Goal: Task Accomplishment & Management: Use online tool/utility

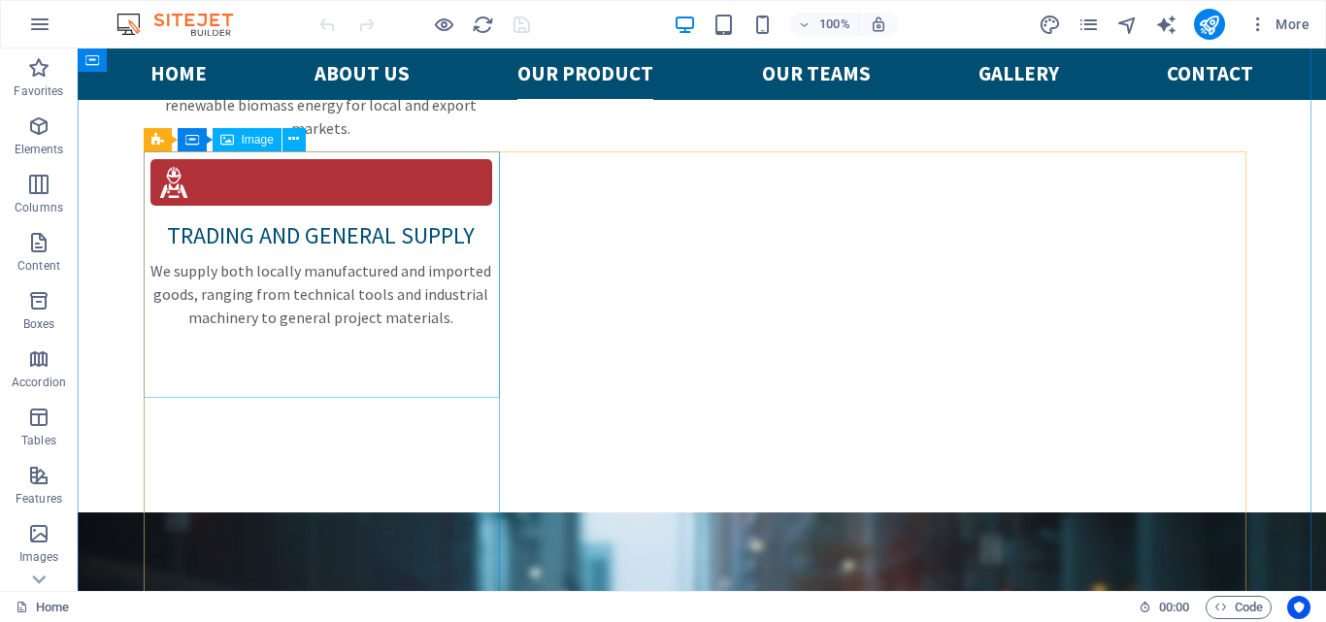
scroll to position [3204, 0]
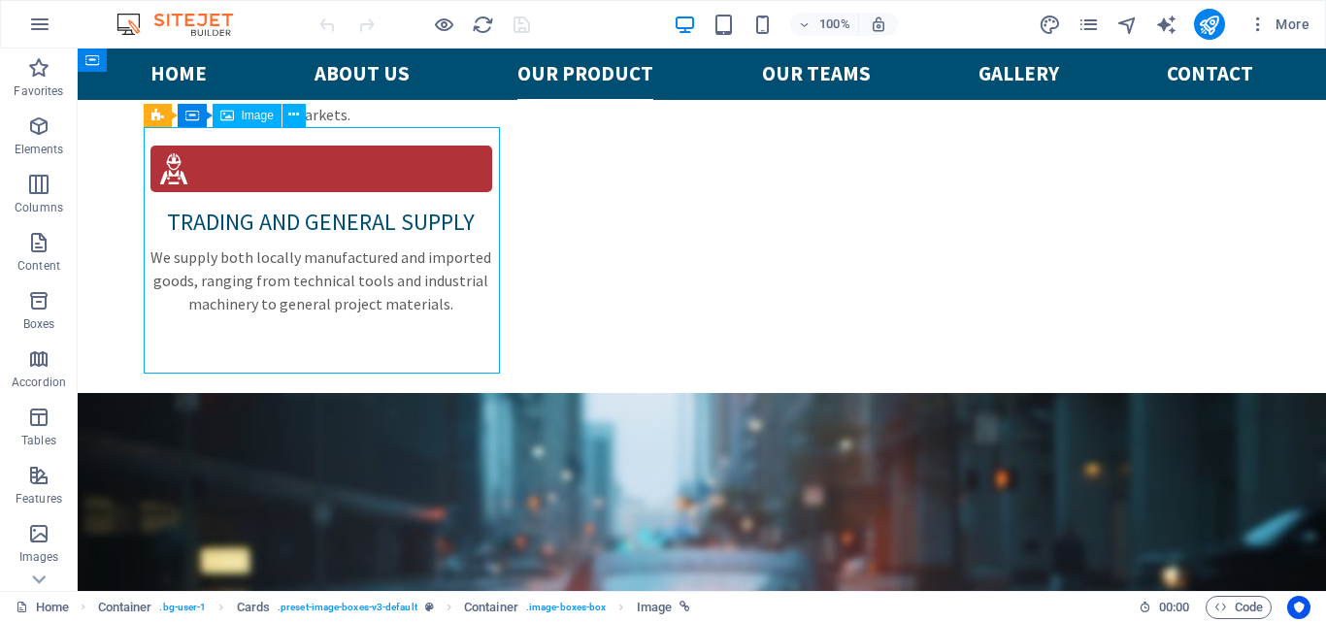
select select "%"
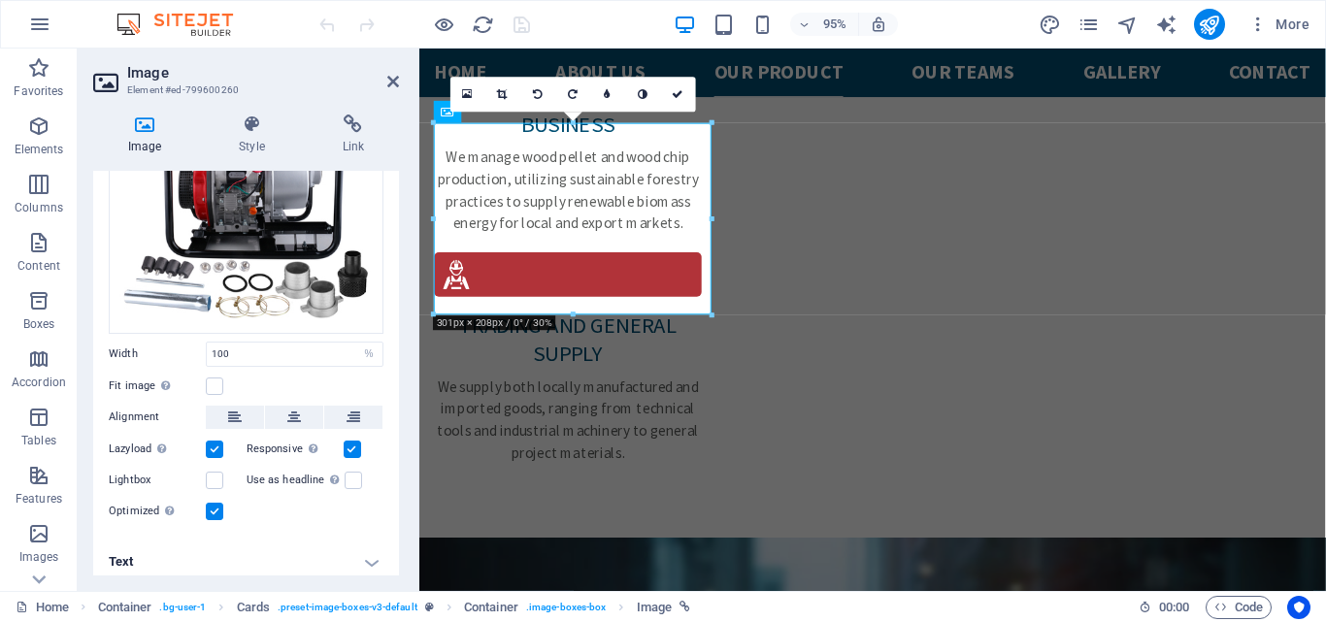
scroll to position [168, 0]
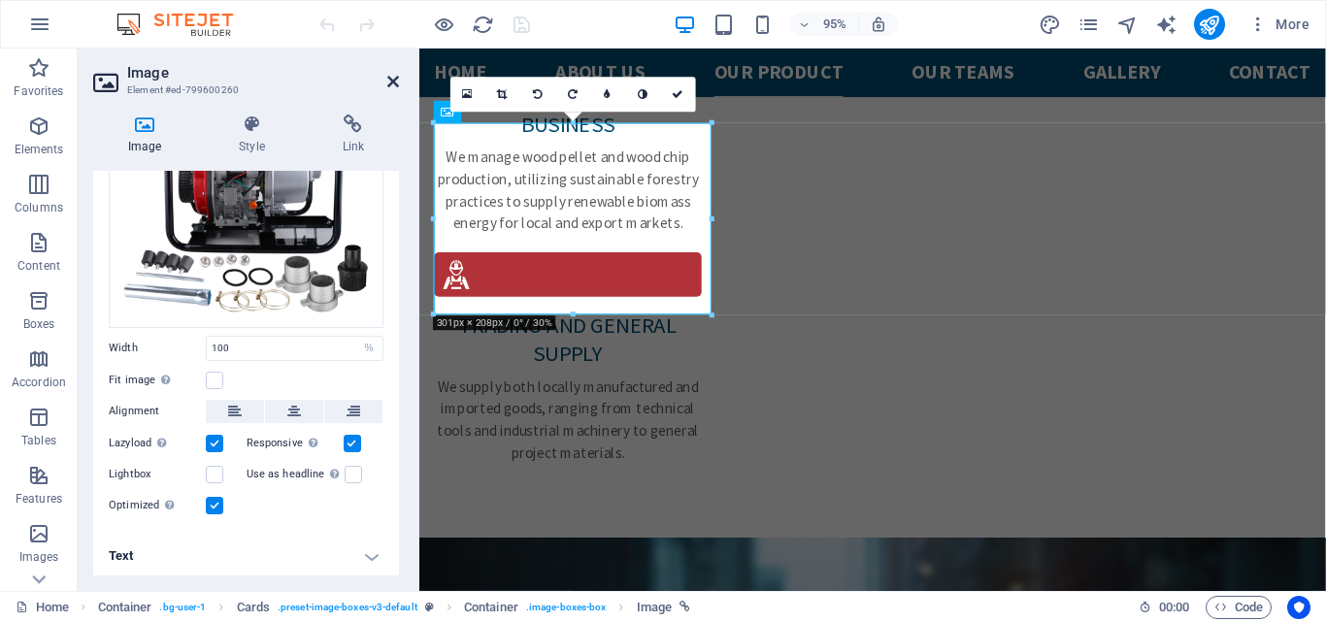
click at [392, 84] on icon at bounding box center [393, 82] width 12 height 16
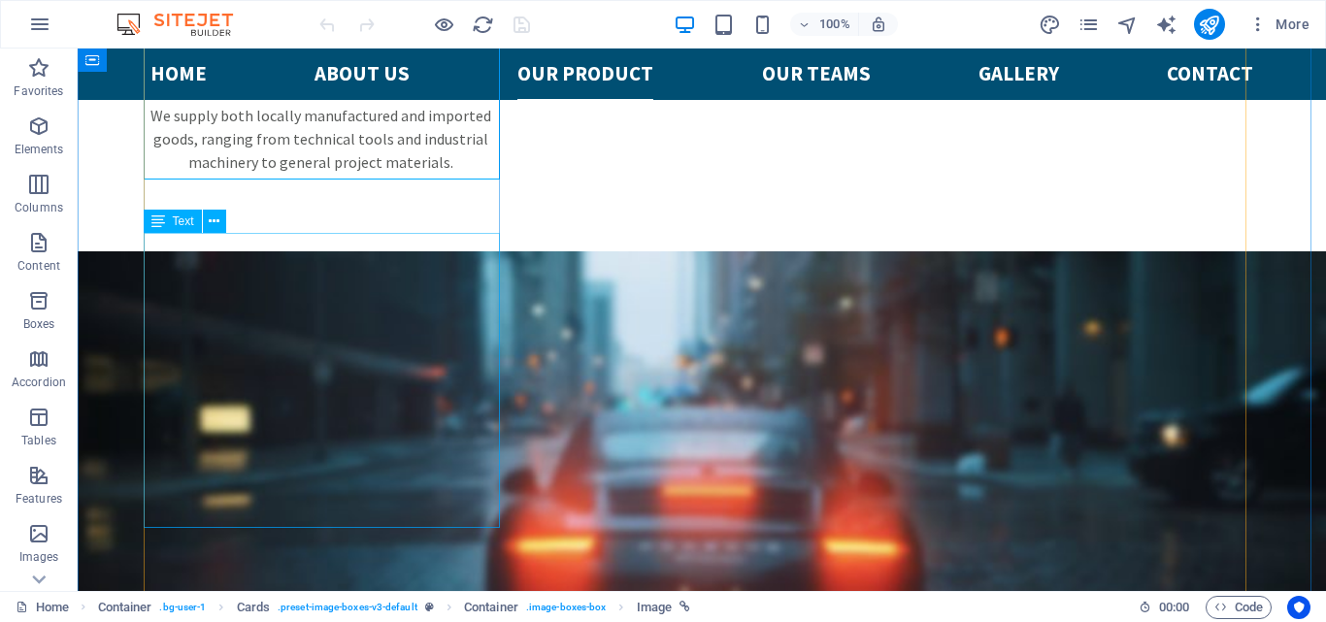
scroll to position [3398, 0]
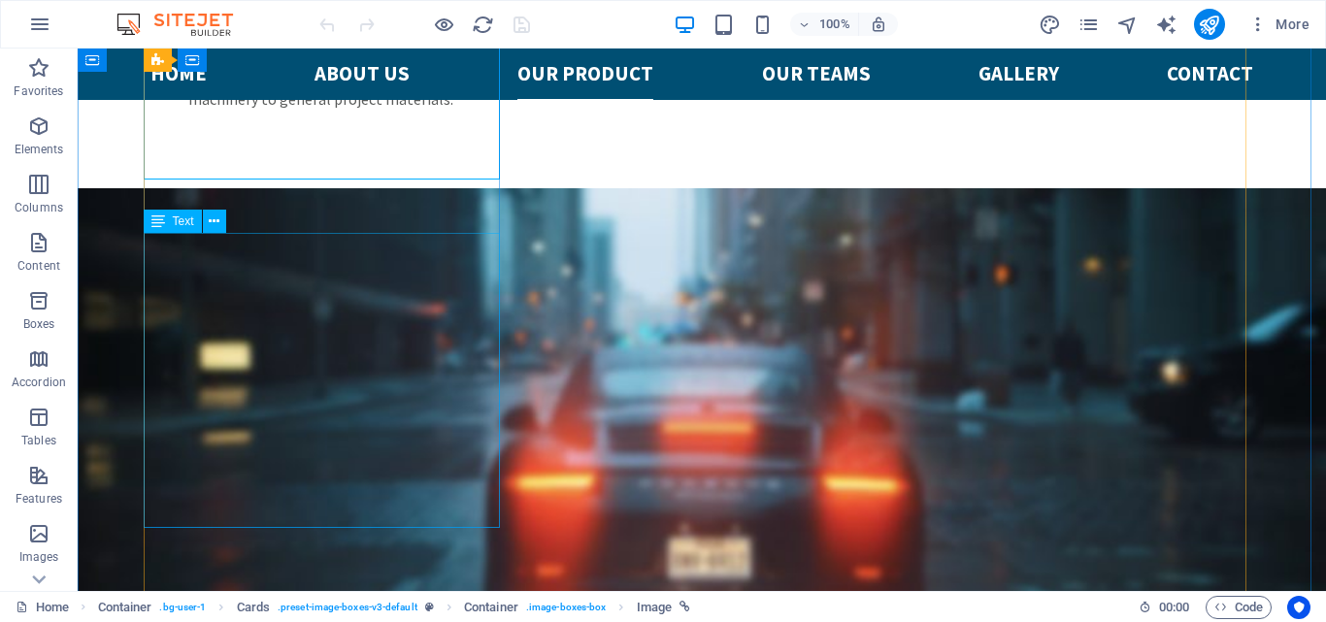
click at [212, 218] on icon at bounding box center [214, 222] width 11 height 20
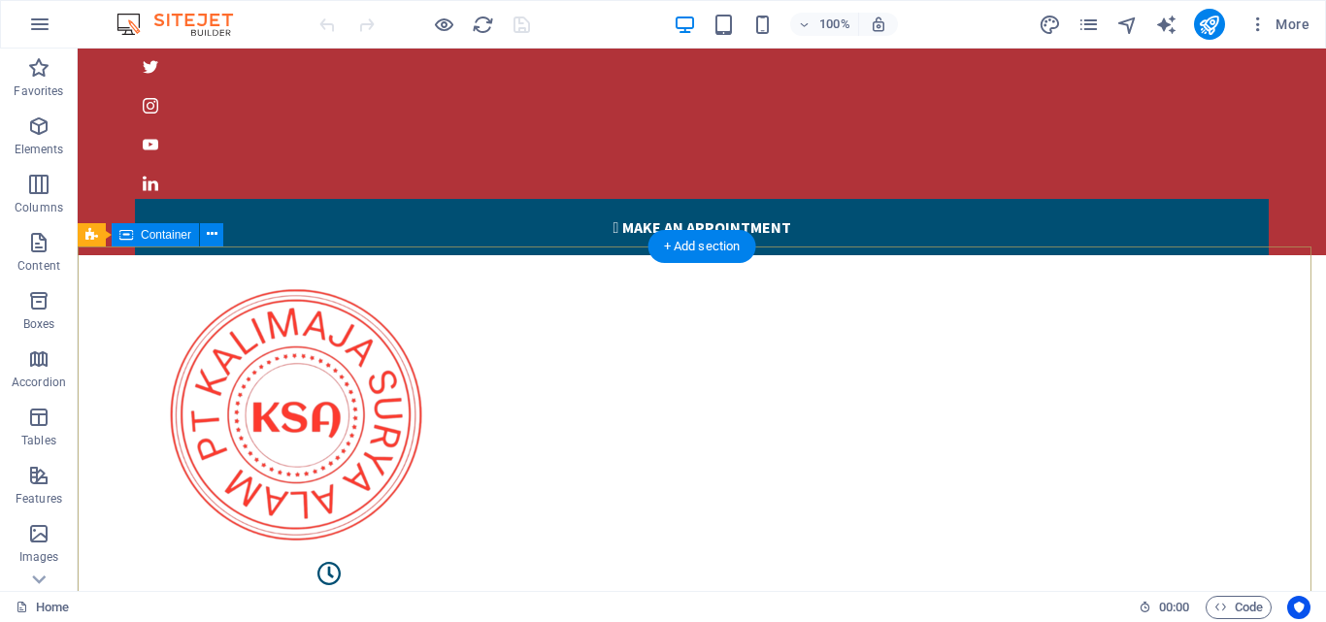
scroll to position [0, 0]
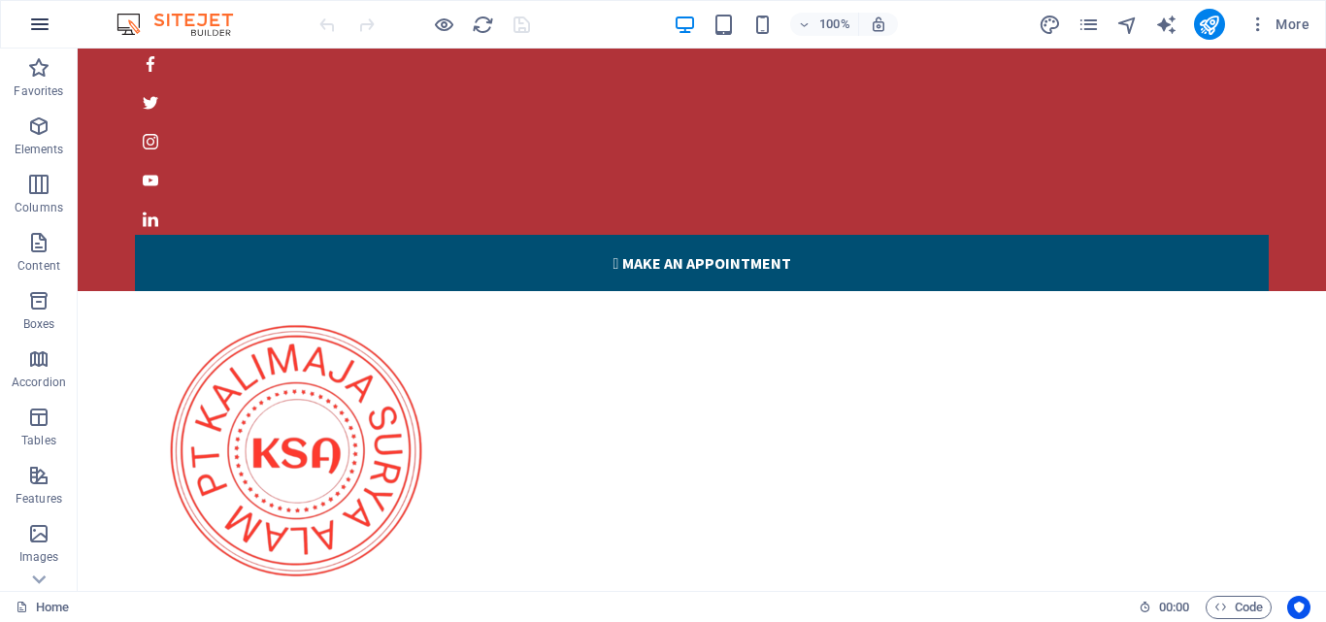
click at [44, 24] on icon "button" at bounding box center [39, 24] width 23 height 23
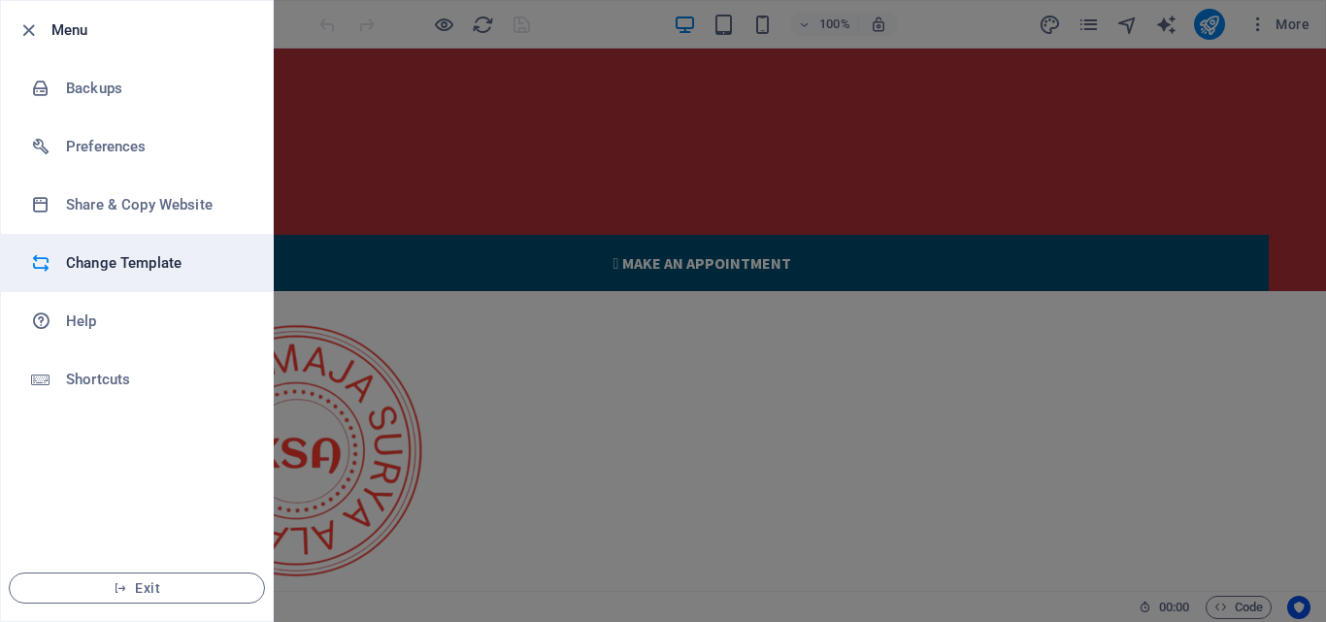
click at [135, 257] on h6 "Change Template" at bounding box center [156, 262] width 180 height 23
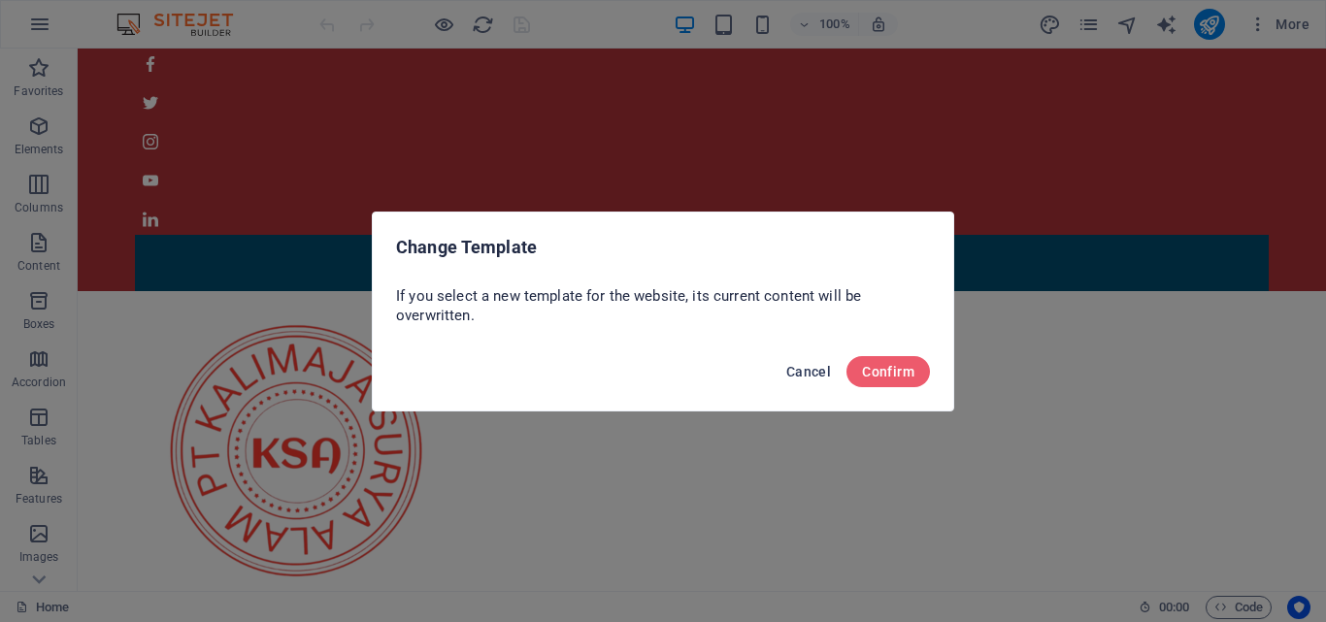
click at [802, 368] on span "Cancel" at bounding box center [808, 372] width 45 height 16
